Goal: Task Accomplishment & Management: Complete application form

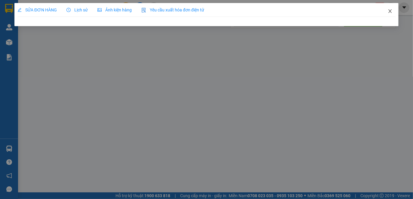
click at [391, 10] on icon "close" at bounding box center [389, 11] width 3 height 4
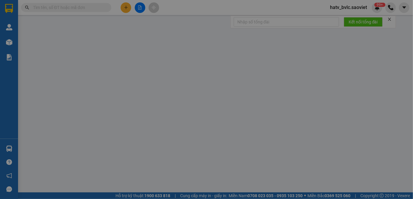
type input "NỤ"
type input "1.200.000"
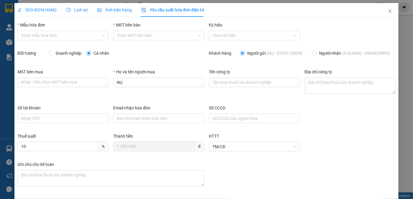
radio input "true"
radio input "false"
type input "0102191498"
type input "CÔNG TY TNHH BABEENI VIỆT NAM"
type textarea "Số nhà 66, phố Việt Hưng, Phường Việt Hưng, Thành phố Hà Nội, Việt Nam"
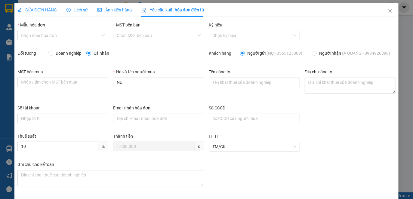
type input "8"
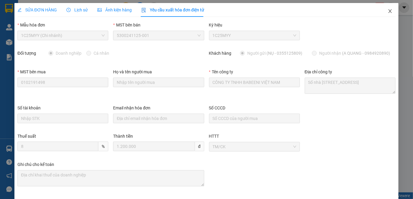
click at [388, 11] on icon "close" at bounding box center [390, 11] width 5 height 5
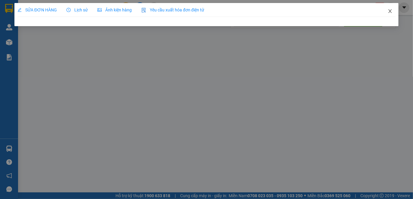
click at [392, 9] on icon "close" at bounding box center [390, 11] width 5 height 5
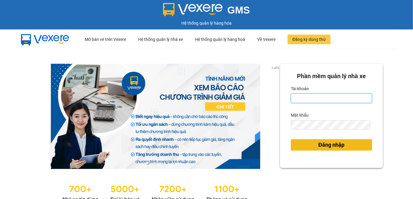
type input "hatv_bvlc.saoviet"
drag, startPoint x: 344, startPoint y: 144, endPoint x: 320, endPoint y: 135, distance: 25.0
click at [344, 144] on button "Đăng nhập" at bounding box center [331, 144] width 81 height 11
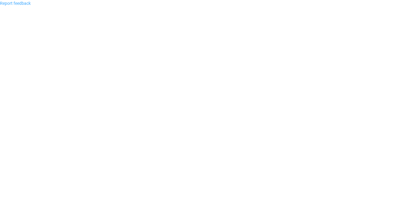
click at [25, 3] on link "Report feedback" at bounding box center [15, 3] width 31 height 5
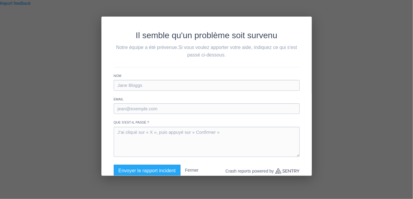
click at [313, 31] on div "Il semble qu'un problème soit survenu Notre équipe a été prévenue. Si vous voul…" at bounding box center [206, 99] width 413 height 199
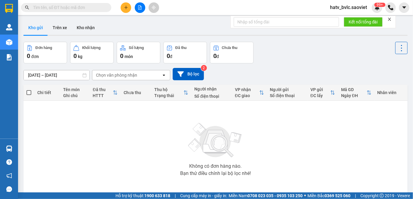
click at [79, 4] on input "text" at bounding box center [68, 7] width 71 height 7
click at [86, 8] on input "text" at bounding box center [68, 7] width 71 height 7
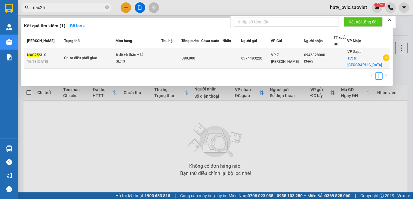
type input "nac25"
click at [146, 63] on div "SL: 13" at bounding box center [138, 61] width 45 height 7
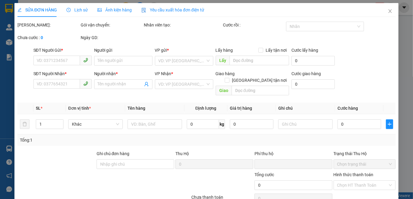
type input "0974483220"
type input "0946328000"
type input "kteen"
checkbox input "true"
type input "tc trường giang"
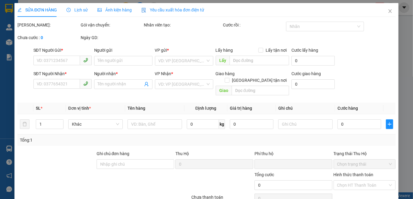
type input "0"
type input "980.000"
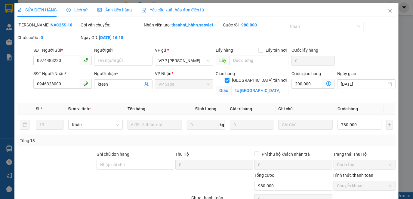
click at [174, 11] on span "Yêu cầu xuất hóa đơn điện tử" at bounding box center [172, 10] width 63 height 5
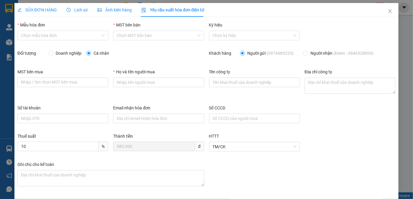
click at [82, 8] on span "Lịch sử" at bounding box center [76, 10] width 21 height 5
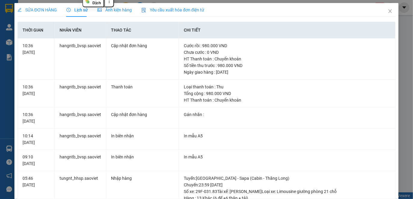
click at [172, 8] on span "Yêu cầu xuất hóa đơn điện tử" at bounding box center [172, 10] width 63 height 5
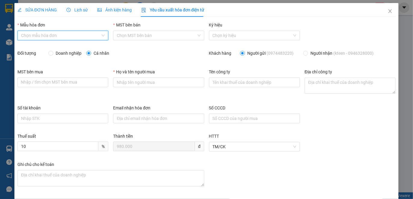
click at [70, 34] on input "Mẫu hóa đơn" at bounding box center [60, 35] width 79 height 9
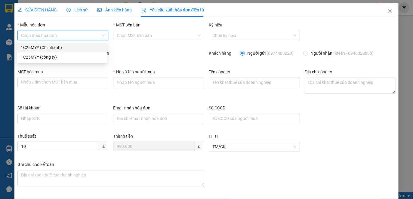
click at [48, 45] on div "1C25MYY (Chi nhánh)" at bounding box center [62, 47] width 82 height 7
type input "8"
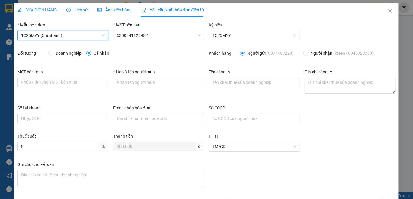
click at [59, 55] on span "Doanh nghiệp" at bounding box center [68, 53] width 31 height 7
click at [53, 55] on input "Doanh nghiệp" at bounding box center [50, 53] width 4 height 4
radio input "true"
radio input "false"
click at [81, 9] on span "Lịch sử" at bounding box center [76, 10] width 21 height 5
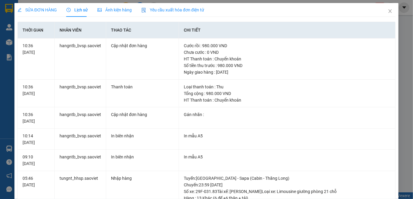
click at [33, 8] on span "SỬA ĐƠN HÀNG" at bounding box center [36, 10] width 39 height 5
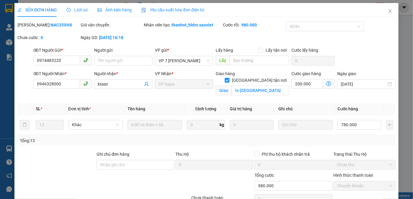
click at [158, 8] on span "Yêu cầu xuất hóa đơn điện tử" at bounding box center [172, 10] width 63 height 5
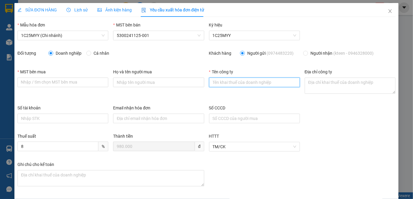
click at [247, 83] on input "Tên công ty" at bounding box center [254, 83] width 91 height 10
paste input "CÔNG TY CP QUẢN LÝ DỊCH VỤ CAO CẤP ĐỒI NGỌC SA PA"
type input "CÔNG TY CP QUẢN LÝ DỊCH VỤ CAO CẤP ĐỒI NGỌC SA PA"
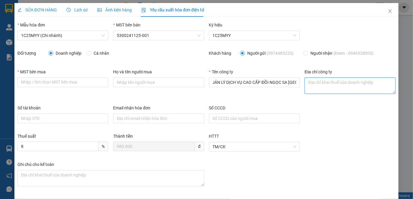
scroll to position [0, 0]
click at [321, 84] on textarea "Địa chỉ công ty" at bounding box center [350, 86] width 91 height 16
paste textarea "Nhà biệt thự Presidential, Khu du lịch nghỉ dưỡng cao cấp Cầu Mây, tổ 3, Phường…"
type textarea "Nhà biệt thự Presidential, Khu du lịch nghỉ dưỡng cao cấp Cầu Mây, tổ 3, Phường…"
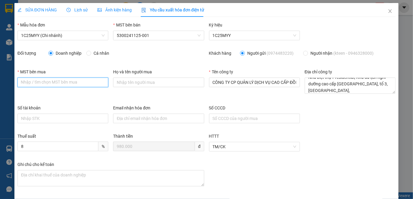
click at [63, 79] on input "MST bên mua" at bounding box center [62, 83] width 91 height 10
paste input "5300703813"
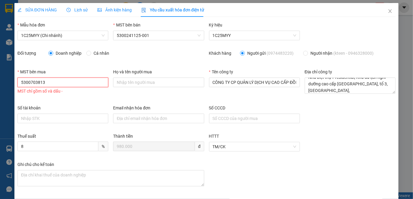
click at [30, 80] on input "5300703813" at bounding box center [62, 83] width 91 height 10
type input "5300703813"
drag, startPoint x: 334, startPoint y: 151, endPoint x: 329, endPoint y: 147, distance: 6.9
click at [334, 151] on div "Thuế suất 8 % Thành tiền 980.000 đ HTTT TM/CK" at bounding box center [206, 147] width 383 height 28
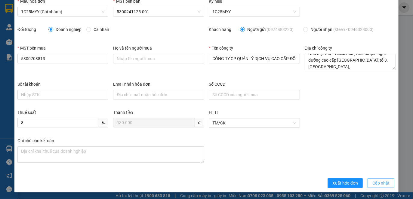
click at [373, 184] on span "Cập nhật" at bounding box center [380, 183] width 17 height 7
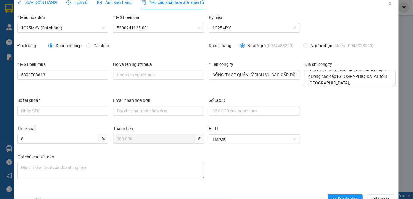
scroll to position [0, 0]
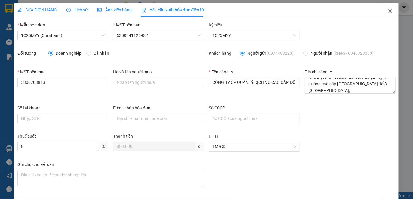
click at [388, 11] on icon "close" at bounding box center [389, 11] width 3 height 4
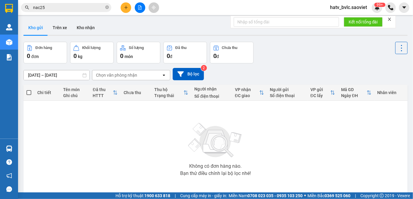
click at [85, 8] on input "nac25" at bounding box center [68, 7] width 71 height 7
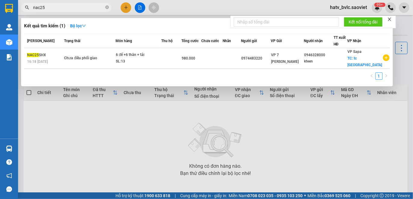
paste input "0964906901"
type input "nac250964906901"
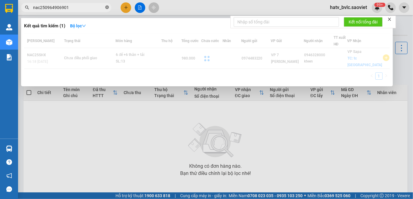
click at [109, 7] on icon "close-circle" at bounding box center [107, 7] width 4 height 4
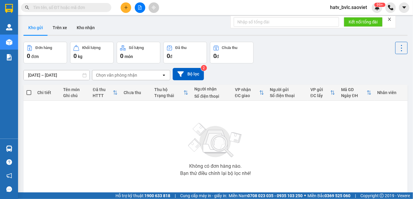
paste input "0964906901"
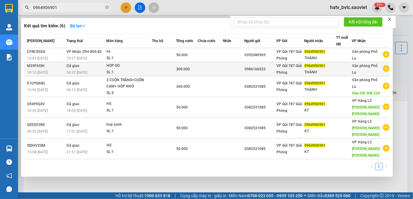
type input "0964906901"
click at [219, 69] on td at bounding box center [210, 69] width 25 height 14
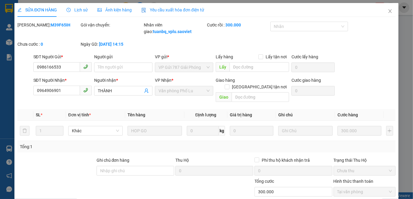
click at [170, 8] on span "Yêu cầu xuất hóa đơn điện tử" at bounding box center [172, 10] width 63 height 5
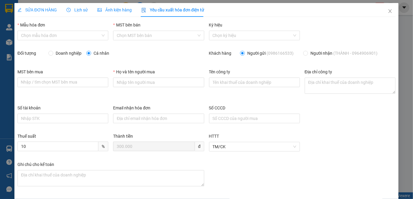
click at [79, 8] on span "Lịch sử" at bounding box center [76, 10] width 21 height 5
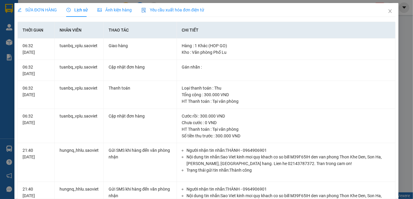
click at [165, 8] on span "Yêu cầu xuất hóa đơn điện tử" at bounding box center [172, 10] width 63 height 5
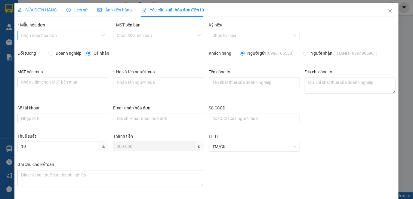
click at [64, 35] on input "Mẫu hóa đơn" at bounding box center [60, 35] width 79 height 9
click at [51, 45] on div "1C25MYY (Chi nhánh)" at bounding box center [62, 47] width 82 height 7
type input "8"
click at [135, 37] on span "5300241125-001" at bounding box center [159, 35] width 84 height 9
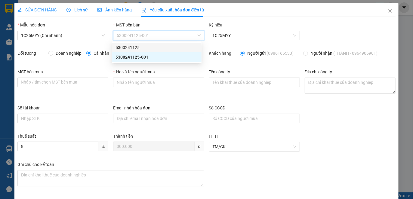
click at [134, 45] on div "5300241125" at bounding box center [157, 47] width 82 height 7
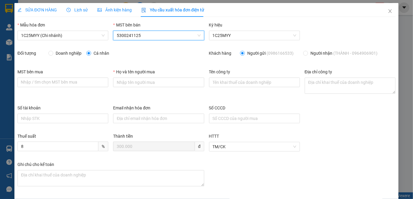
click at [74, 54] on span "Doanh nghiệp" at bounding box center [68, 53] width 31 height 7
click at [53, 54] on input "Doanh nghiệp" at bounding box center [50, 53] width 4 height 4
radio input "true"
radio input "false"
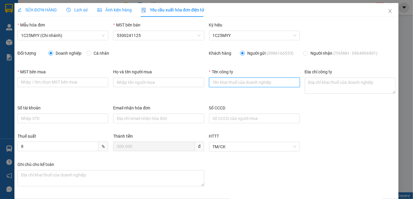
click at [242, 83] on input "Tên công ty" at bounding box center [254, 83] width 91 height 10
paste input "CÔNG TY TNHH SẢN XUẤT VÀ THƯƠNG MẠI PLC"
type input "CÔNG TY TNHH SẢN XUẤT VÀ THƯƠNG MẠI PLC"
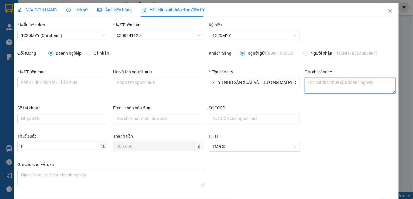
scroll to position [0, 0]
click at [330, 91] on textarea "Địa chỉ công ty" at bounding box center [350, 86] width 91 height 16
paste textarea "Số 193, ngõ 192 Lê Trọng Tấn, Phường Phương Liệt, Thành phố Hà Nội, Việt Nam"
type textarea "Số 193, ngõ 192 Lê Trọng Tấn, Phường Phương Liệt, Thành phố Hà Nội, Việt Nam"
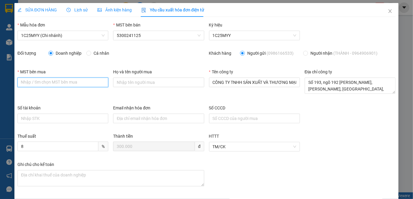
click at [74, 81] on input "MST bên mua" at bounding box center [62, 83] width 91 height 10
paste input "0102135408"
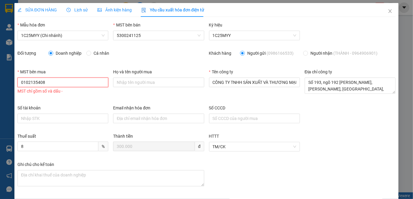
click at [32, 82] on input "0102135408" at bounding box center [62, 83] width 91 height 10
type input "0102135408"
click at [348, 148] on div "Thuế suất 8 % Thành tiền 300.000 đ HTTT TM/CK" at bounding box center [206, 147] width 383 height 28
click at [49, 8] on span "SỬA ĐƠN HÀNG" at bounding box center [36, 10] width 39 height 5
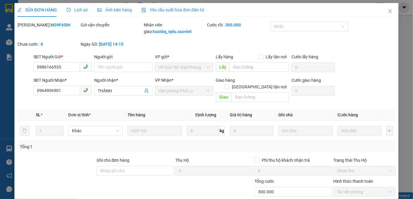
click at [178, 10] on span "Yêu cầu xuất hóa đơn điện tử" at bounding box center [172, 10] width 63 height 5
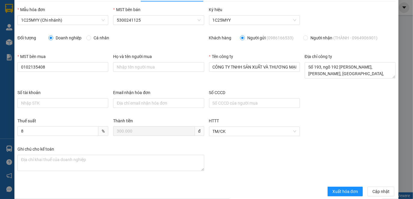
scroll to position [24, 0]
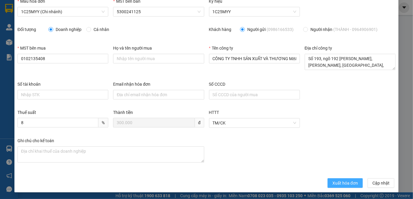
click at [333, 181] on span "Xuất hóa đơn" at bounding box center [345, 183] width 26 height 7
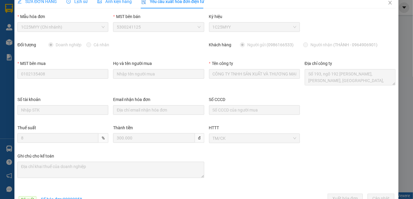
scroll to position [0, 0]
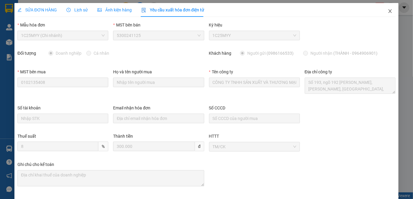
click at [388, 10] on icon "close" at bounding box center [390, 11] width 5 height 5
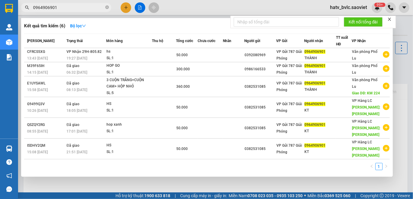
drag, startPoint x: 62, startPoint y: 8, endPoint x: 42, endPoint y: 6, distance: 19.6
click at [45, 6] on input "0964906901" at bounding box center [68, 7] width 71 height 7
click at [68, 6] on input "0964906901" at bounding box center [68, 7] width 71 height 7
drag, startPoint x: 81, startPoint y: 6, endPoint x: 23, endPoint y: 6, distance: 58.1
click at [23, 6] on span "0964906901" at bounding box center [66, 7] width 90 height 9
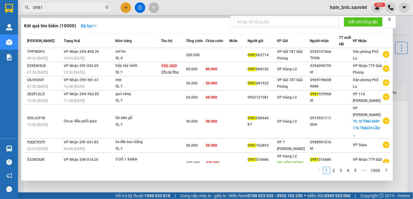
click at [57, 7] on input "0981" at bounding box center [68, 7] width 71 height 7
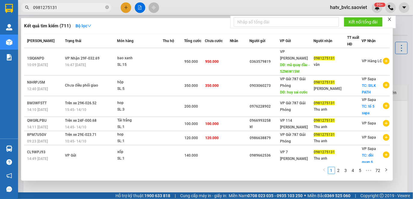
drag, startPoint x: 81, startPoint y: 7, endPoint x: 18, endPoint y: 5, distance: 62.6
click at [18, 5] on div "0981275131" at bounding box center [58, 7] width 117 height 9
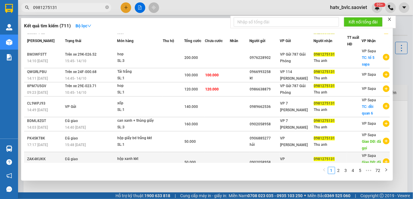
scroll to position [63, 0]
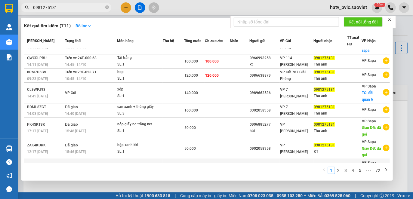
type input "0981275131"
click at [159, 160] on td "hộp đồ điện SL: 1" at bounding box center [140, 169] width 46 height 21
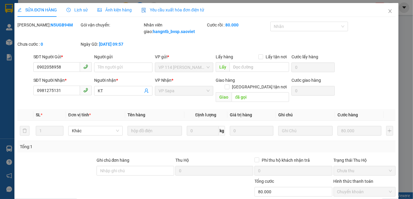
type input "0902058958"
type input "0981275131"
type input "KT"
type input "đã gọi"
type input "0"
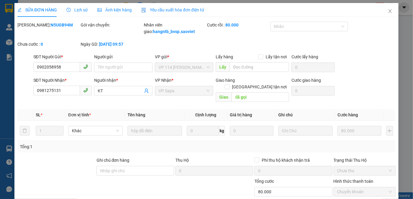
type input "80.000"
click at [165, 8] on span "Yêu cầu xuất hóa đơn điện tử" at bounding box center [172, 10] width 63 height 5
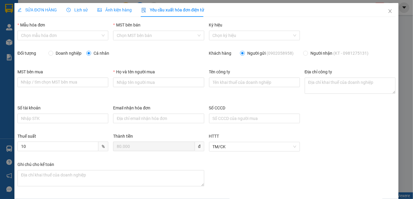
click at [77, 11] on span "Lịch sử" at bounding box center [76, 10] width 21 height 5
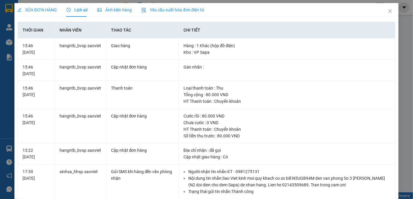
click at [195, 8] on span "Yêu cầu xuất hóa đơn điện tử" at bounding box center [172, 10] width 63 height 5
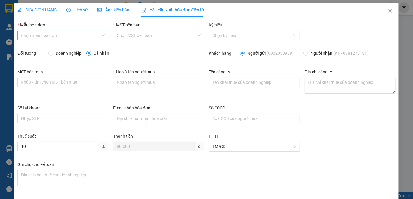
click at [69, 33] on input "Mẫu hóa đơn" at bounding box center [60, 35] width 79 height 9
click at [59, 48] on div "1C25MYY (Chi nhánh)" at bounding box center [62, 47] width 82 height 7
type input "8"
click at [64, 53] on span "Doanh nghiệp" at bounding box center [68, 53] width 31 height 7
click at [53, 53] on input "Doanh nghiệp" at bounding box center [50, 53] width 4 height 4
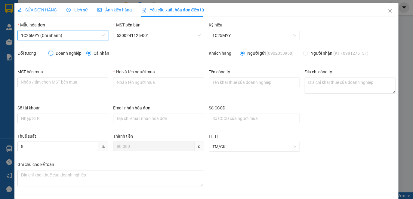
radio input "true"
radio input "false"
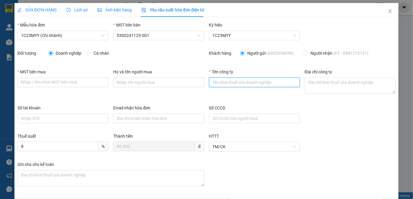
click at [213, 79] on input "Tên công ty" at bounding box center [254, 83] width 91 height 10
paste input "CÔNG TY CỔ PHẦN PUSAMCAP SAPA"
type input "CÔNG TY CỔ PHẦN PUSAMCAP SAPA"
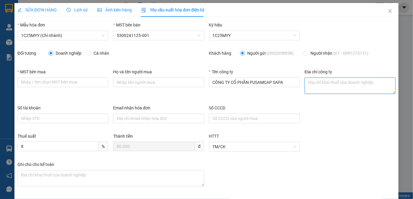
click at [322, 82] on textarea "Địa chỉ công ty" at bounding box center [350, 86] width 91 height 16
paste textarea "Đồi Quan 6, tổ 5, Phường Sa Pa, Tỉnh Lào Cai, Việt Nam"
type textarea "Đồi Quan 6, tổ 5, Phường Sa Pa, Tỉnh Lào Cai, Việt Nam"
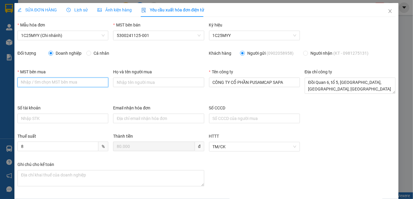
click at [76, 81] on input "MST bên mua" at bounding box center [62, 83] width 91 height 10
paste input "5300237633"
type input "5300237633"
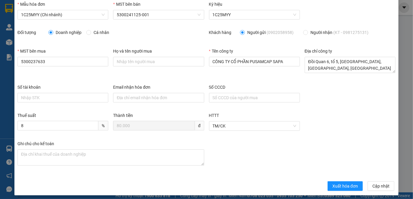
scroll to position [24, 0]
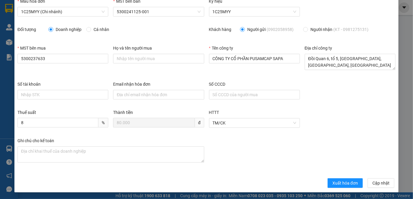
click at [326, 126] on div "Thuế suất 8 % Thành tiền 80.000 đ HTTT TM/CK" at bounding box center [206, 123] width 383 height 28
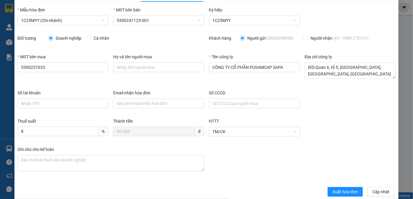
scroll to position [0, 0]
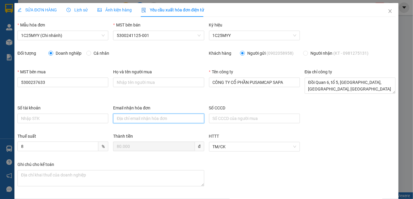
click at [184, 116] on input "Email nhận hóa đơn" at bounding box center [158, 119] width 91 height 10
paste input "pur.sp@silkpathhotel.com"
type input "pur.sp@silkpathhotel.com"
click at [303, 164] on div "Ghi chú cho kế toán" at bounding box center [206, 179] width 383 height 36
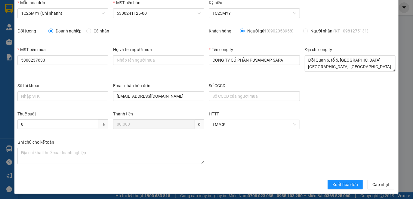
scroll to position [24, 0]
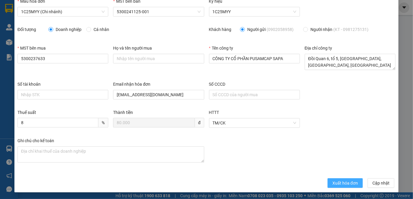
click at [348, 183] on span "Xuất hóa đơn" at bounding box center [345, 183] width 26 height 7
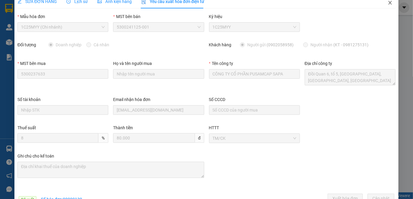
scroll to position [0, 0]
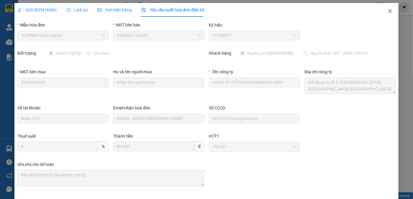
click at [388, 13] on icon "close" at bounding box center [390, 11] width 5 height 5
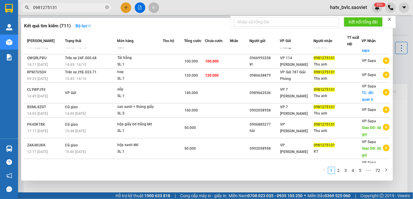
click at [67, 8] on input "0981275131" at bounding box center [68, 7] width 71 height 7
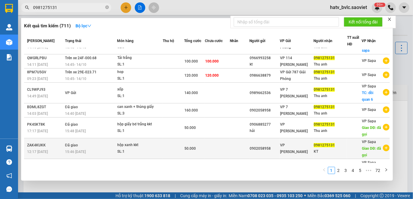
click at [214, 138] on td at bounding box center [217, 148] width 25 height 21
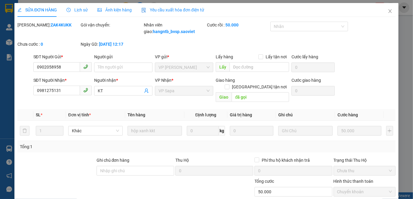
type input "0902058958"
type input "0981275131"
type input "KT"
type input "đã gọi"
type input "0"
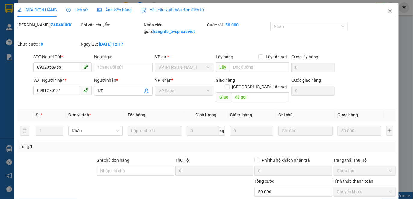
type input "50.000"
click at [77, 8] on span "Lịch sử" at bounding box center [76, 10] width 21 height 5
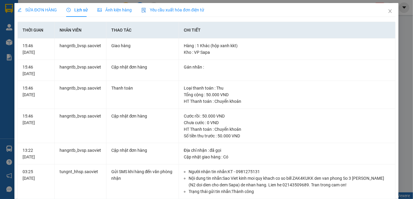
click at [180, 12] on span "Yêu cầu xuất hóa đơn điện tử" at bounding box center [172, 10] width 63 height 5
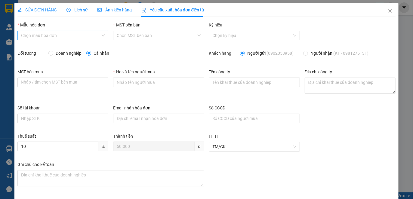
click at [84, 35] on input "Mẫu hóa đơn" at bounding box center [60, 35] width 79 height 9
click at [65, 45] on div "1C25MYY (Chi nhánh)" at bounding box center [62, 47] width 82 height 7
type input "8"
click at [64, 51] on span "Doanh nghiệp" at bounding box center [68, 53] width 31 height 7
click at [53, 51] on input "Doanh nghiệp" at bounding box center [50, 53] width 4 height 4
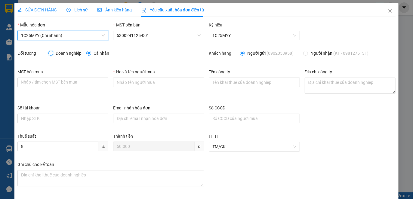
radio input "true"
radio input "false"
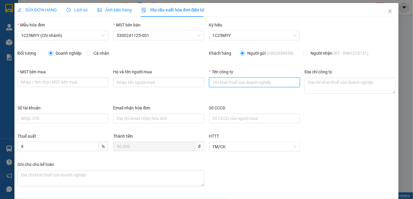
click at [254, 83] on input "Tên công ty" at bounding box center [254, 83] width 91 height 10
paste input "CÔNG TY CỔ PHẦN PUSAMCAP SAPA"
type input "CÔNG TY CỔ PHẦN PUSAMCAP SAPA"
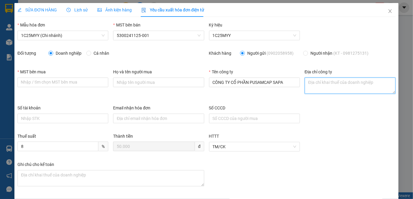
click at [313, 87] on textarea "Địa chỉ công ty" at bounding box center [350, 86] width 91 height 16
paste textarea "Đồi Quan 6, tổ 5, Phường Sa Pa, Tỉnh Lào Cai, Việt Nam"
type textarea "Đồi Quan 6, tổ 5, Phường Sa Pa, Tỉnh Lào Cai, Việt Nam"
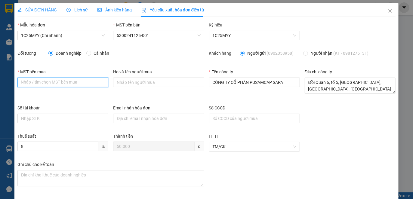
click at [80, 86] on input "MST bên mua" at bounding box center [62, 83] width 91 height 10
paste input "5300237633"
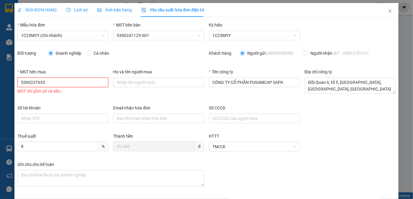
click at [31, 85] on input "5300237633" at bounding box center [62, 83] width 91 height 10
type input "5300237633"
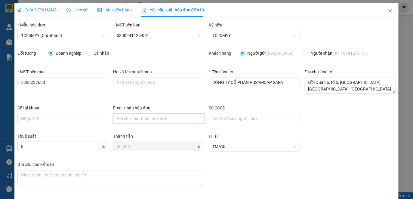
click at [134, 118] on input "Email nhận hóa đơn" at bounding box center [158, 119] width 91 height 10
paste input "pur.sp@silkpathhotel.com"
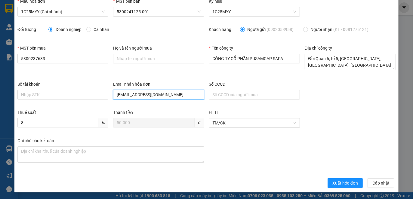
type input "pur.sp@silkpathhotel.com"
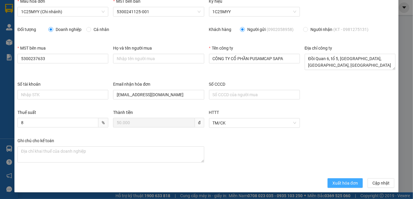
click at [342, 184] on span "Xuất hóa đơn" at bounding box center [345, 183] width 26 height 7
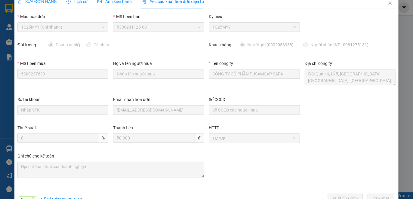
scroll to position [0, 0]
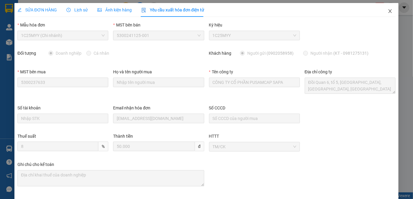
click at [382, 11] on span "Close" at bounding box center [390, 11] width 17 height 17
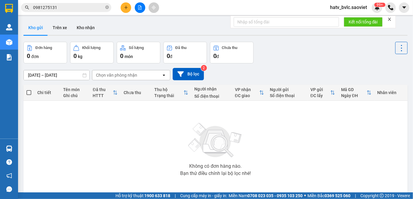
click at [66, 8] on input "0981275131" at bounding box center [68, 7] width 71 height 7
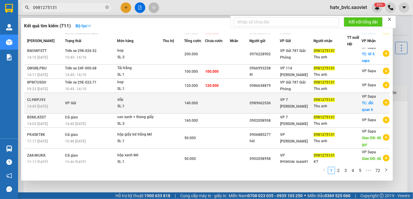
scroll to position [63, 0]
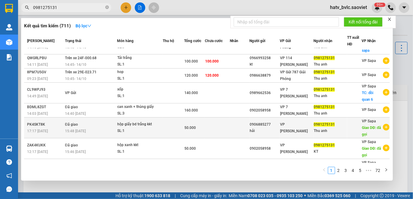
click at [209, 118] on td at bounding box center [217, 128] width 25 height 21
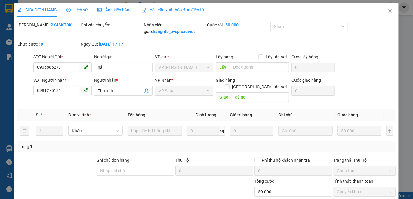
type input "0906885277"
type input "hải"
type input "0981275131"
type input "Thu anh"
type input "đã gọi"
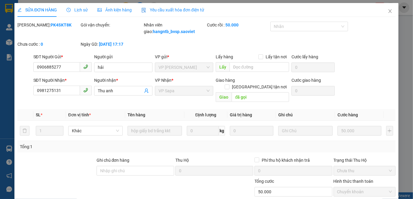
type input "0"
type input "50.000"
click at [77, 9] on span "Lịch sử" at bounding box center [76, 10] width 21 height 5
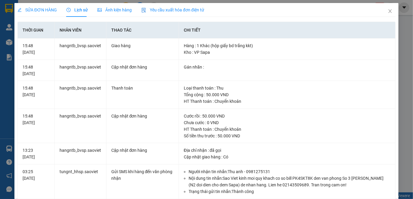
click at [181, 10] on span "Yêu cầu xuất hóa đơn điện tử" at bounding box center [172, 10] width 63 height 5
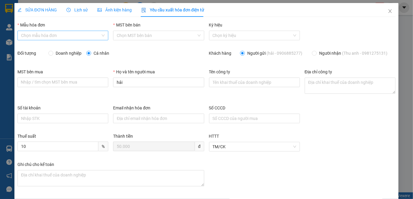
click at [60, 33] on input "Mẫu hóa đơn" at bounding box center [60, 35] width 79 height 9
click at [56, 49] on div "1C25MYY (Chi nhánh)" at bounding box center [62, 47] width 82 height 7
type input "8"
click at [67, 54] on span "Doanh nghiệp" at bounding box center [68, 53] width 31 height 7
click at [53, 54] on input "Doanh nghiệp" at bounding box center [50, 53] width 4 height 4
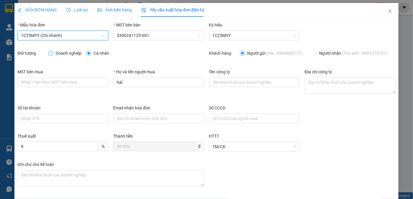
radio input "true"
radio input "false"
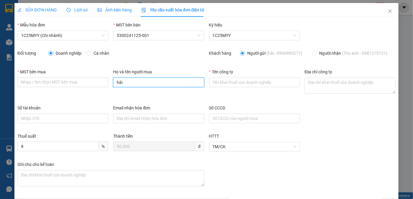
drag, startPoint x: 160, startPoint y: 82, endPoint x: 114, endPoint y: 78, distance: 46.3
click at [114, 78] on input "hải" at bounding box center [158, 83] width 91 height 10
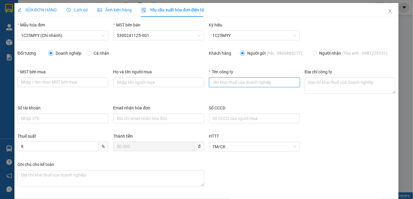
click at [238, 81] on input "Tên công ty" at bounding box center [254, 83] width 91 height 10
paste input "CÔNG TY CỔ PHẦN PUSAMCAP SAPA"
type input "CÔNG TY CỔ PHẦN PUSAMCAP SAPA"
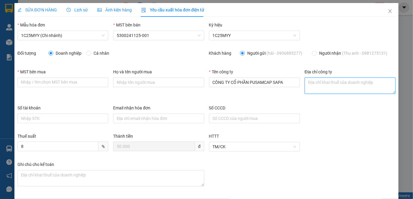
click at [312, 84] on textarea "Địa chỉ công ty" at bounding box center [350, 86] width 91 height 16
paste textarea "Đồi Quan 6, tổ 5, Phường Sa Pa, Tỉnh Lào Cai, Việt Nam"
type textarea "Đồi Quan 6, tổ 5, Phường Sa Pa, Tỉnh Lào Cai, Việt Nam"
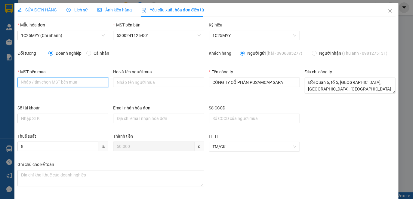
click at [82, 81] on input "MST bên mua" at bounding box center [62, 83] width 91 height 10
paste input "5300237633"
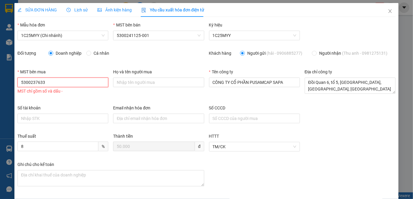
type input "5300237633"
drag, startPoint x: 148, startPoint y: 118, endPoint x: 54, endPoint y: 73, distance: 103.9
click at [148, 118] on input "Email nhận hóa đơn" at bounding box center [158, 119] width 91 height 10
paste input "pur.sp@silkpathhotel.com"
type input "pur.sp@silkpathhotel.com"
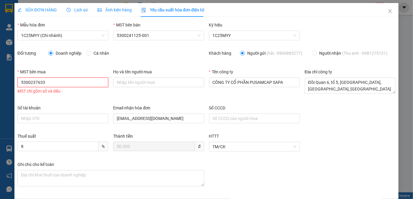
click at [32, 79] on input "5300237633" at bounding box center [62, 83] width 91 height 10
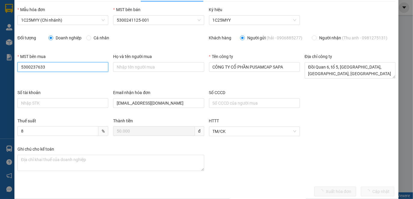
scroll to position [24, 0]
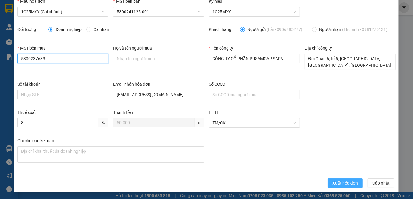
type input "5300237633"
click at [347, 181] on span "Xuất hóa đơn" at bounding box center [345, 183] width 26 height 7
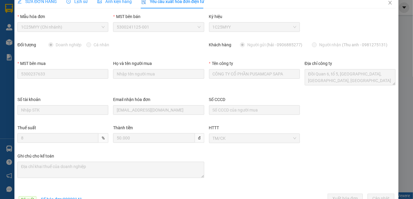
scroll to position [0, 0]
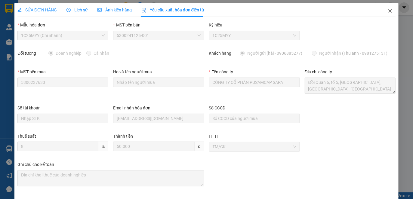
click at [388, 11] on icon "close" at bounding box center [390, 11] width 5 height 5
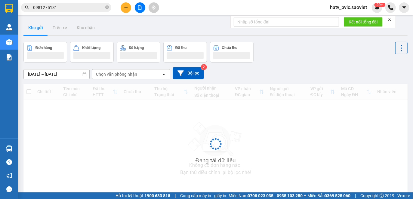
click at [60, 9] on input "0981275131" at bounding box center [68, 7] width 71 height 7
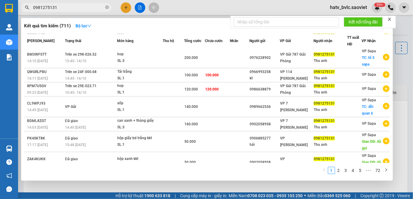
scroll to position [63, 0]
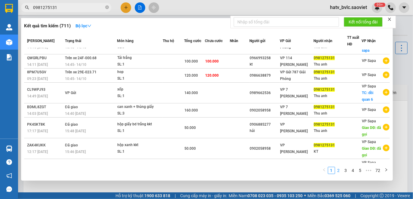
click at [339, 169] on link "2" at bounding box center [338, 170] width 7 height 7
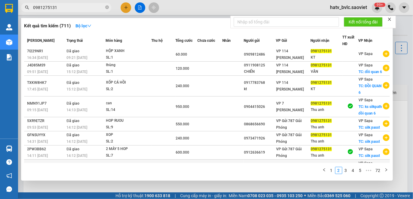
scroll to position [0, 0]
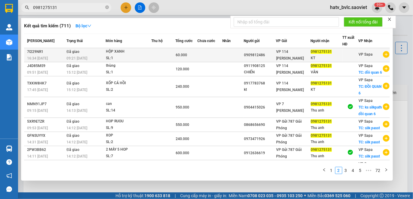
click at [344, 54] on div at bounding box center [350, 55] width 15 height 6
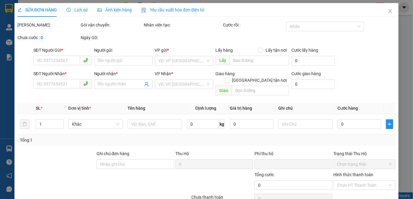
type input "0909812486"
type input "0981275131"
type input "KT"
type input "0"
type input "60.000"
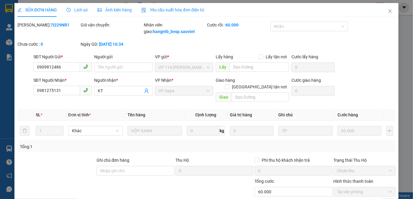
click at [171, 9] on span "Yêu cầu xuất hóa đơn điện tử" at bounding box center [172, 10] width 63 height 5
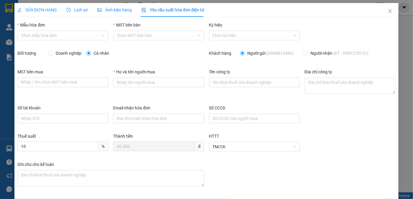
click at [76, 9] on span "Lịch sử" at bounding box center [76, 10] width 21 height 5
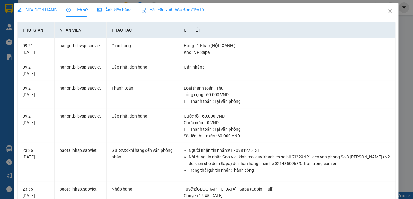
click at [172, 5] on div "Yêu cầu xuất hóa đơn điện tử" at bounding box center [172, 10] width 63 height 14
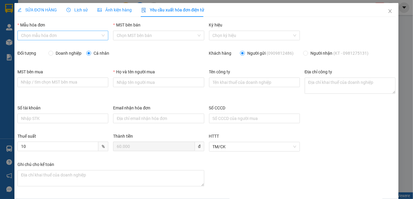
drag, startPoint x: 52, startPoint y: 32, endPoint x: 58, endPoint y: 53, distance: 21.9
click at [52, 33] on input "Mẫu hóa đơn" at bounding box center [60, 35] width 79 height 9
click at [56, 46] on div "1C25MYY (Chi nhánh)" at bounding box center [62, 47] width 82 height 7
type input "8"
click at [67, 54] on span "Doanh nghiệp" at bounding box center [68, 53] width 31 height 7
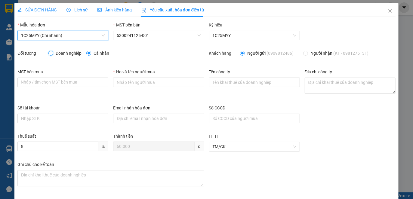
click at [53, 54] on input "Doanh nghiệp" at bounding box center [50, 53] width 4 height 4
radio input "true"
radio input "false"
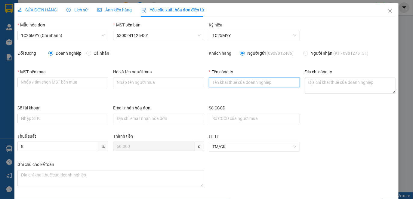
click at [229, 82] on input "Tên công ty" at bounding box center [254, 83] width 91 height 10
paste input "CÔNG TY CỔ PHẦN PUSAMCAP SAPA"
type input "CÔNG TY CỔ PHẦN PUSAMCAP SAPA"
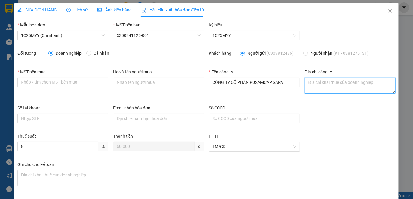
click at [317, 85] on textarea "Địa chỉ công ty" at bounding box center [350, 86] width 91 height 16
paste textarea "Đồi Quan 6, tổ 5, Phường Sa Pa, Tỉnh Lào Cai, Việt Nam"
type textarea "Đồi Quan 6, tổ 5, Phường Sa Pa, Tỉnh Lào Cai, Việt Nam"
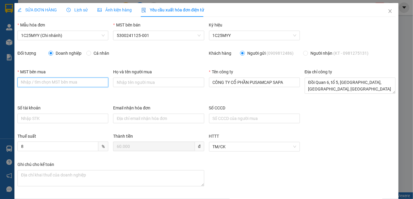
click at [83, 84] on input "MST bên mua" at bounding box center [62, 83] width 91 height 10
paste input "5300237633"
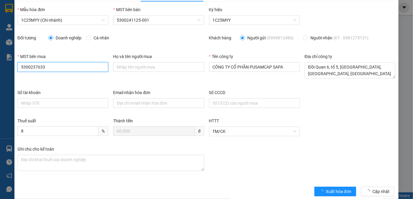
scroll to position [24, 0]
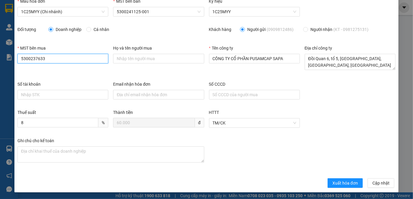
type input "5300237633"
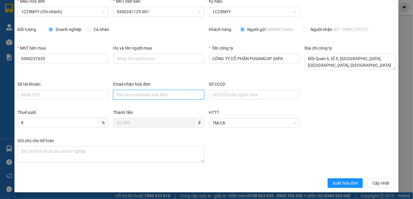
drag, startPoint x: 141, startPoint y: 93, endPoint x: 173, endPoint y: 90, distance: 32.3
click at [141, 93] on input "Email nhận hóa đơn" at bounding box center [158, 95] width 91 height 10
paste input "pur.sp@silkpathhotel.com"
type input "pur.sp@silkpathhotel.com"
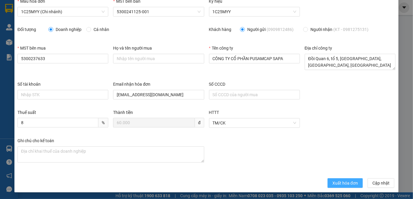
click at [342, 184] on span "Xuất hóa đơn" at bounding box center [345, 183] width 26 height 7
